Goal: Task Accomplishment & Management: Manage account settings

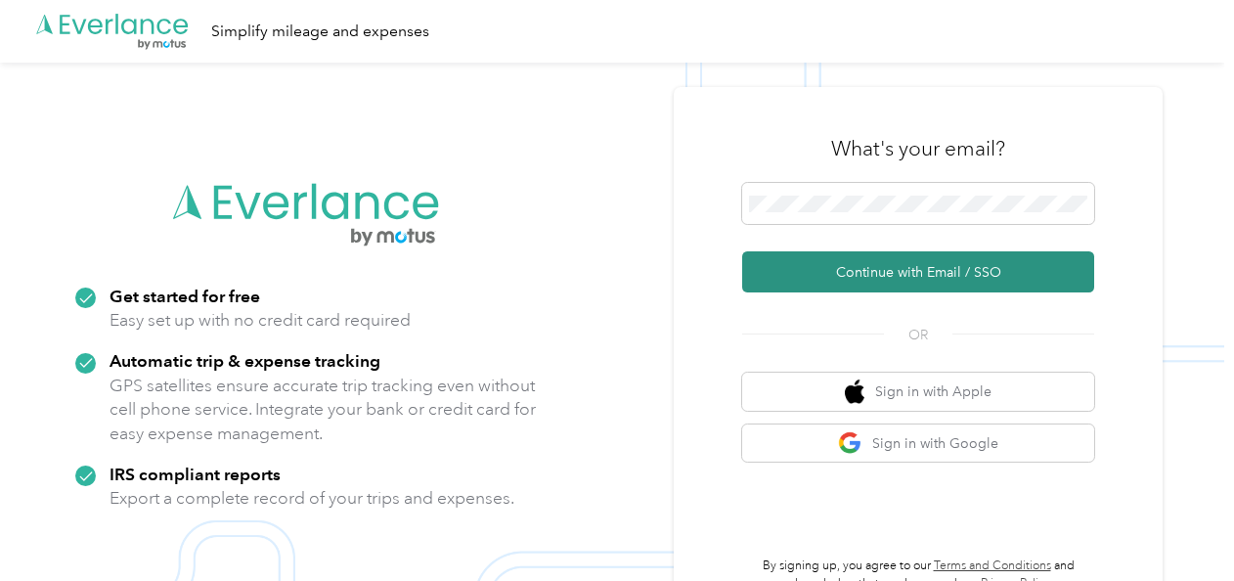
click at [965, 273] on button "Continue with Email / SSO" at bounding box center [918, 271] width 352 height 41
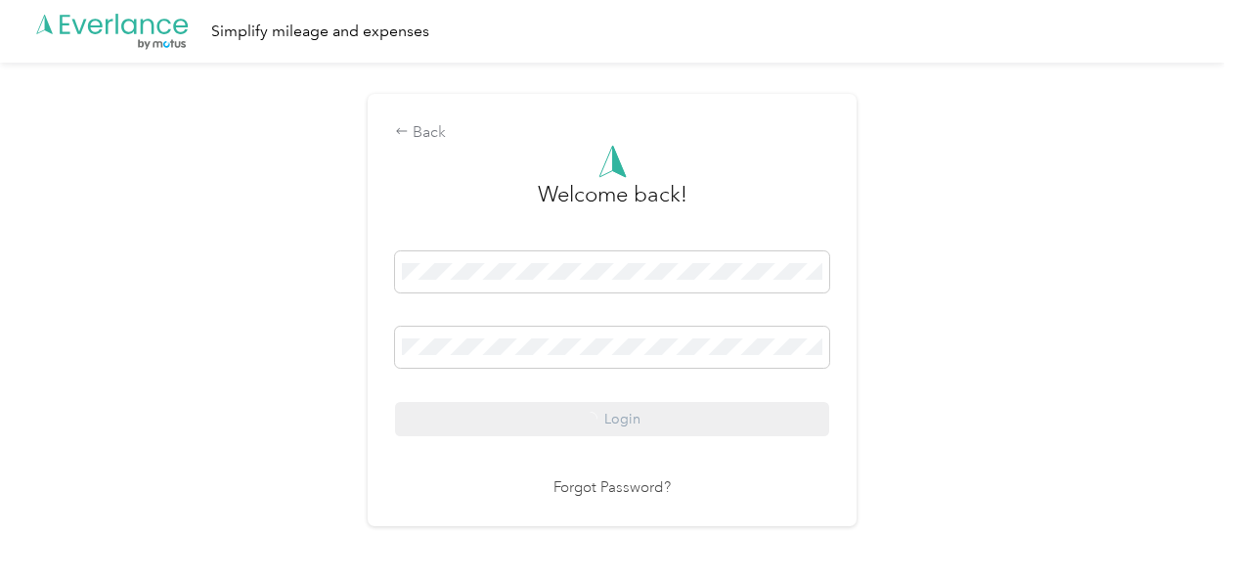
click at [656, 424] on div "Login" at bounding box center [612, 343] width 434 height 185
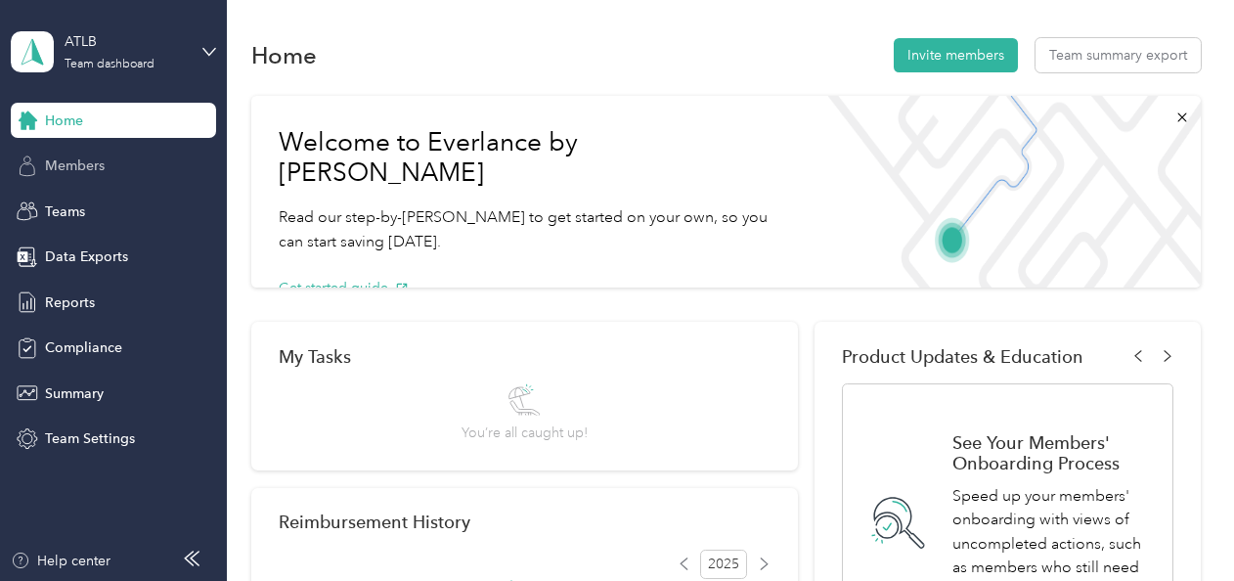
click at [78, 164] on span "Members" at bounding box center [75, 165] width 60 height 21
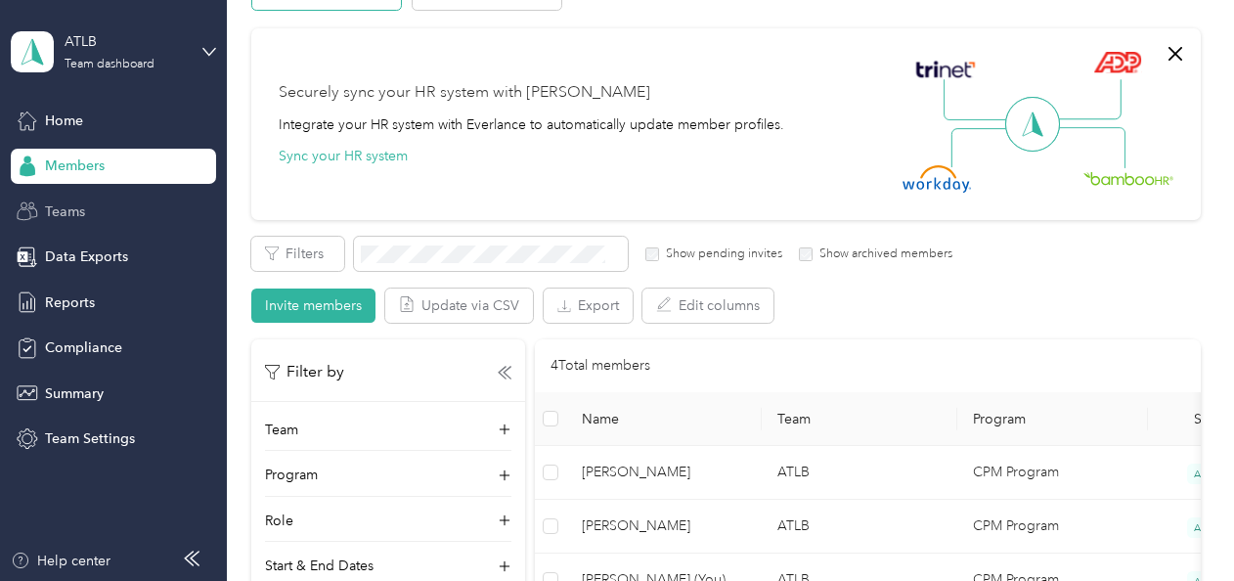
scroll to position [98, 0]
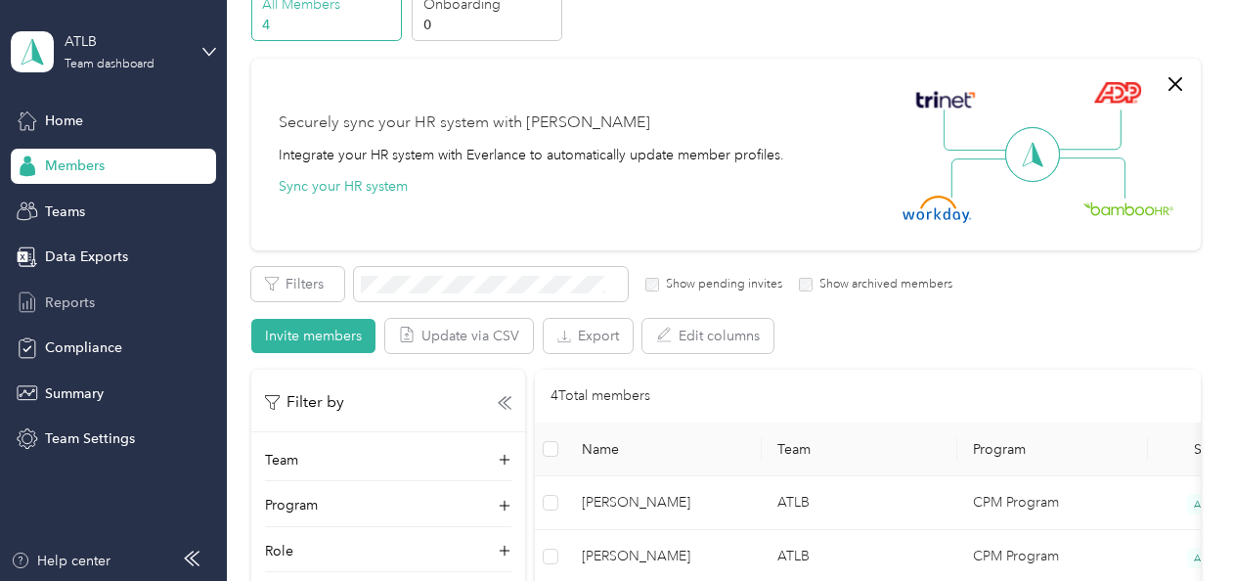
click at [109, 297] on div "Reports" at bounding box center [113, 302] width 205 height 35
